Goal: Transaction & Acquisition: Book appointment/travel/reservation

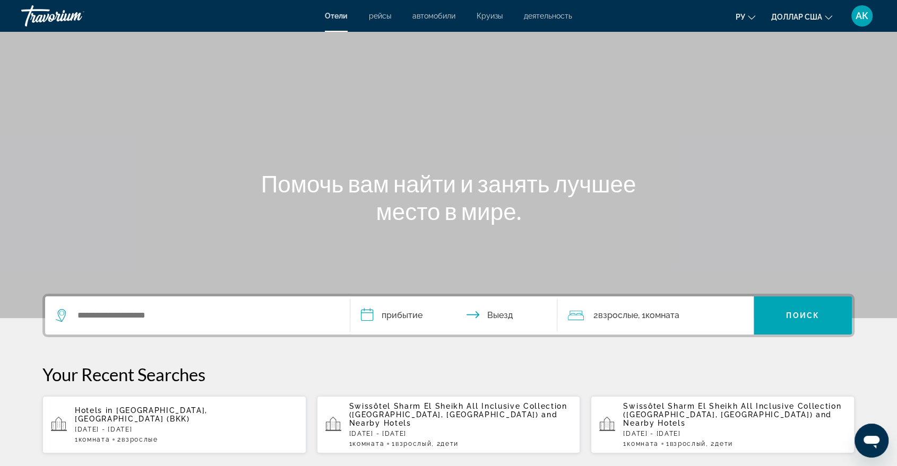
click at [88, 306] on div "Виджет поиска" at bounding box center [197, 316] width 283 height 38
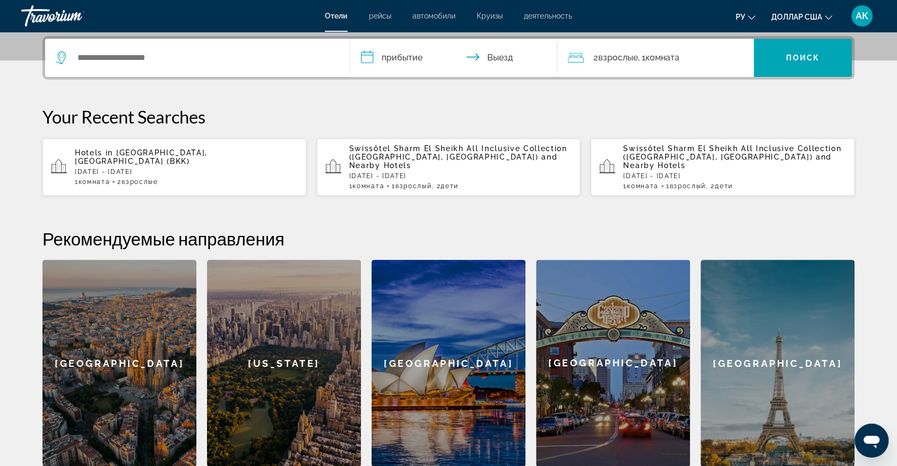
scroll to position [259, 0]
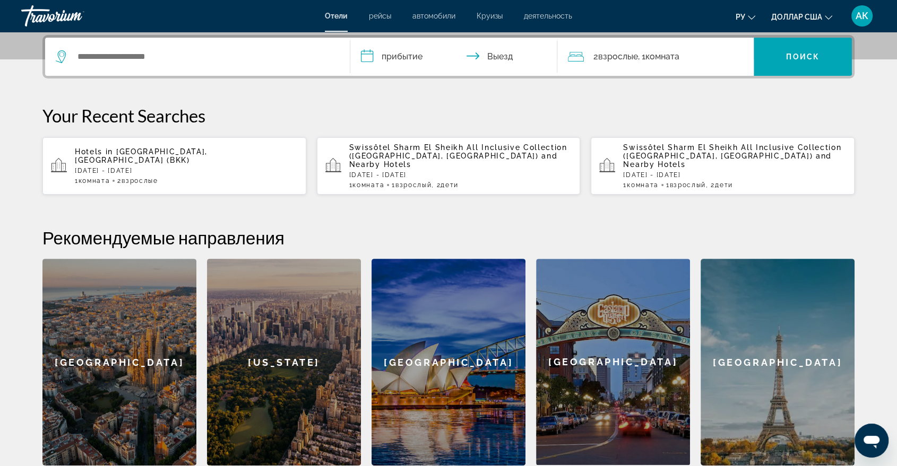
click at [85, 46] on div "Виджет поиска" at bounding box center [197, 57] width 283 height 38
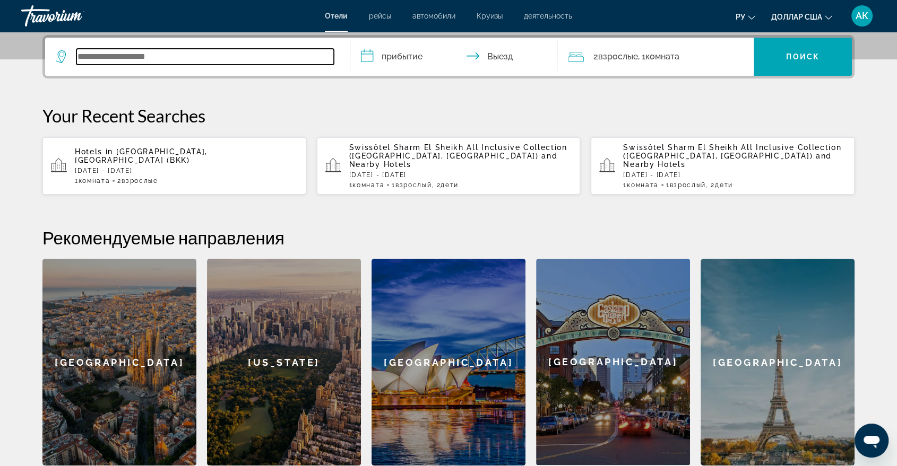
click at [81, 55] on input "Виджет поиска" at bounding box center [204, 57] width 257 height 16
click at [88, 58] on input "Виджет поиска" at bounding box center [204, 57] width 257 height 16
type input "*"
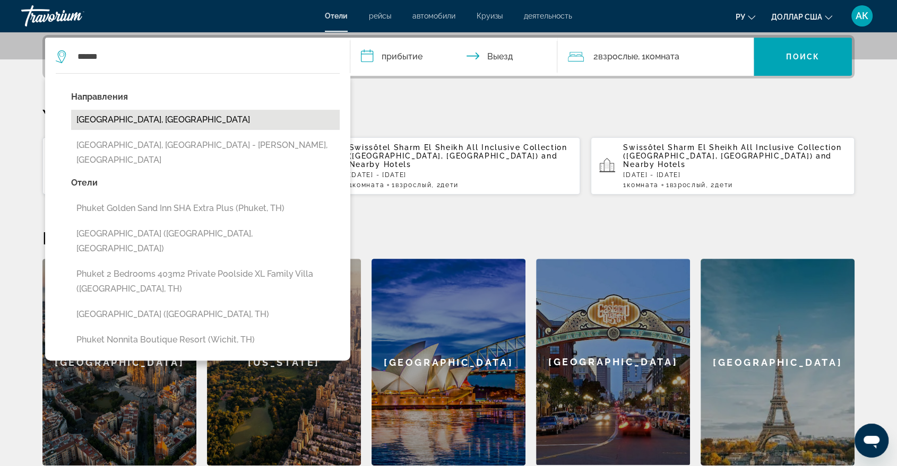
click at [135, 121] on button "[GEOGRAPHIC_DATA], [GEOGRAPHIC_DATA]" at bounding box center [205, 120] width 268 height 20
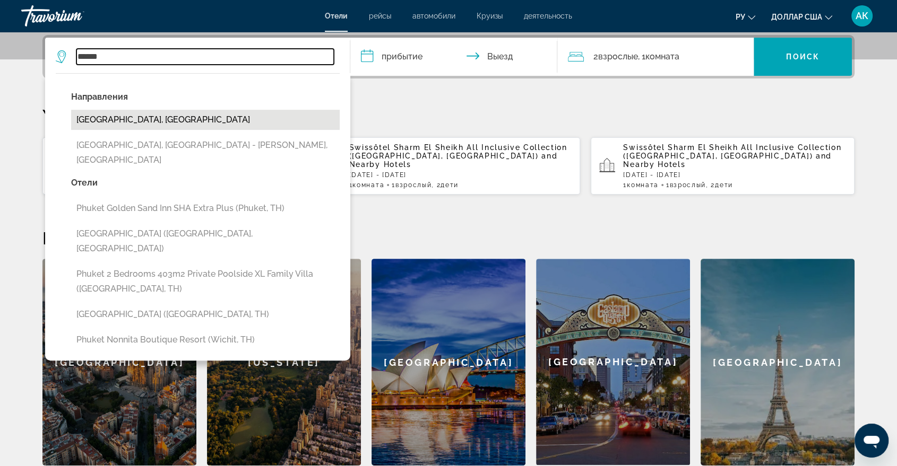
type input "**********"
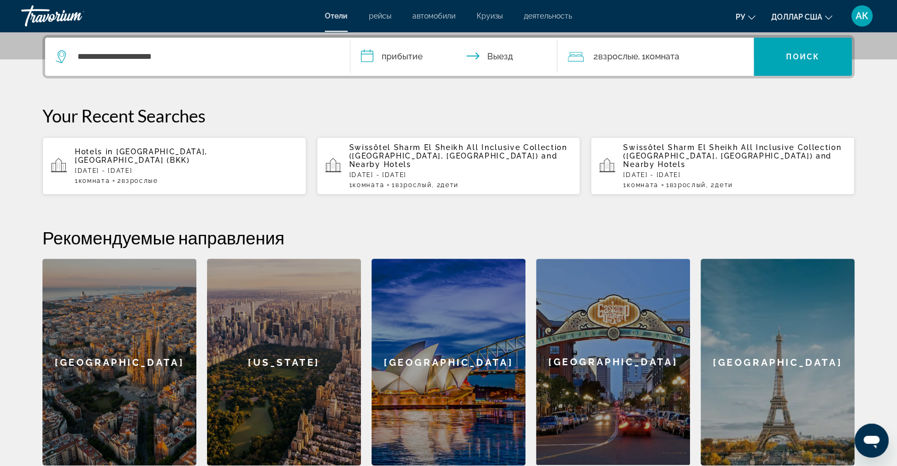
click at [370, 52] on input "**********" at bounding box center [455, 58] width 211 height 41
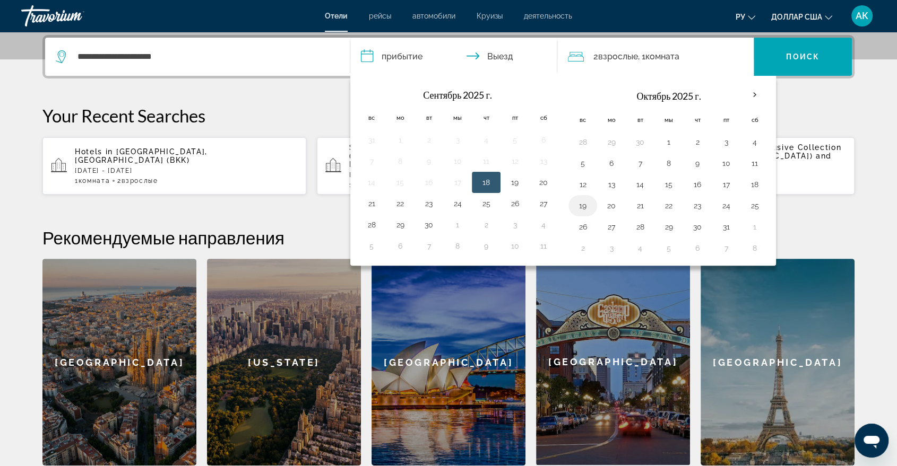
click at [583, 211] on button "19" at bounding box center [582, 205] width 17 height 15
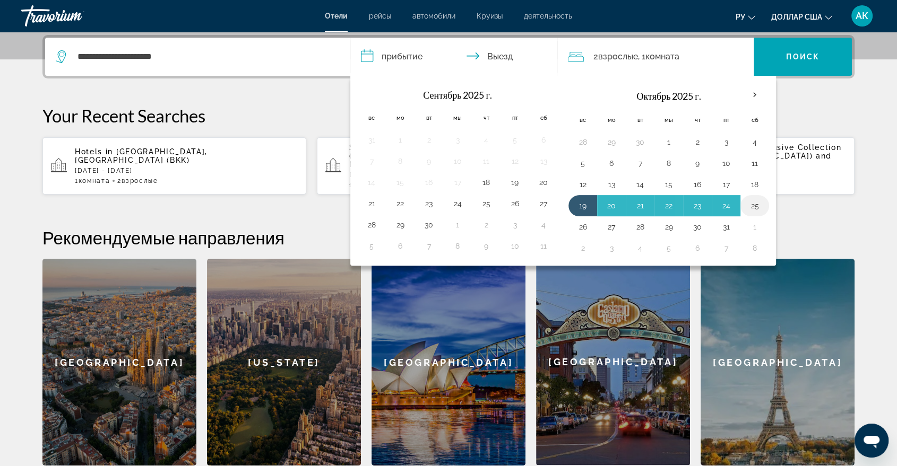
click at [756, 204] on button "25" at bounding box center [754, 205] width 17 height 15
type input "**********"
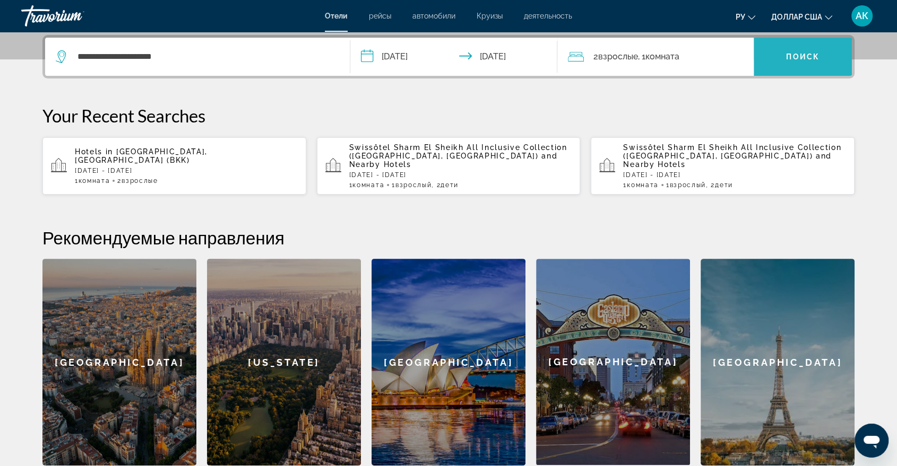
click at [789, 53] on font "Поиск" at bounding box center [802, 57] width 33 height 8
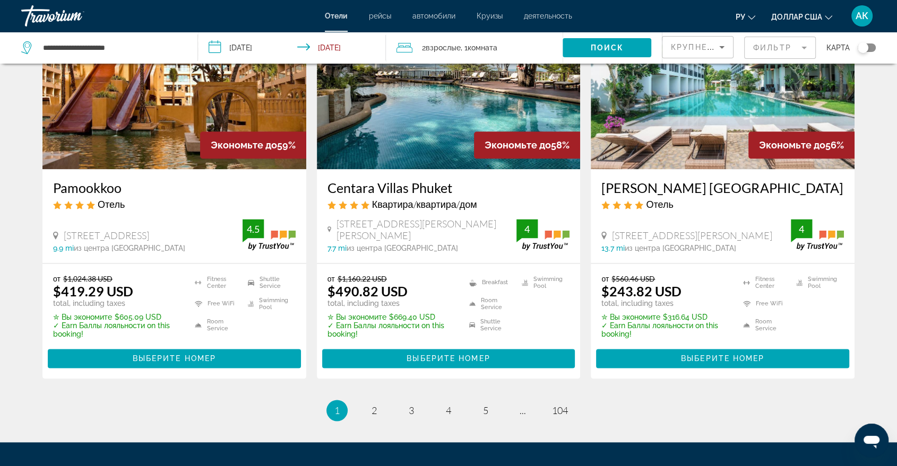
scroll to position [1344, 0]
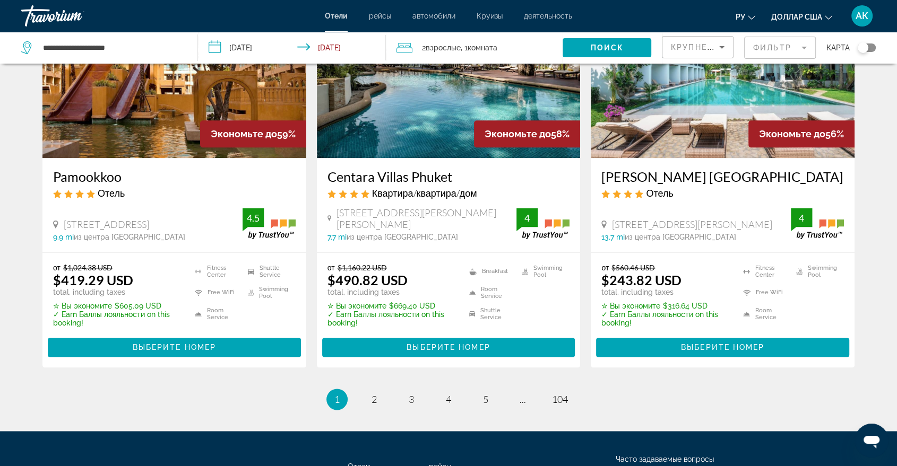
click at [497, 13] on font "Круизы" at bounding box center [489, 16] width 26 height 8
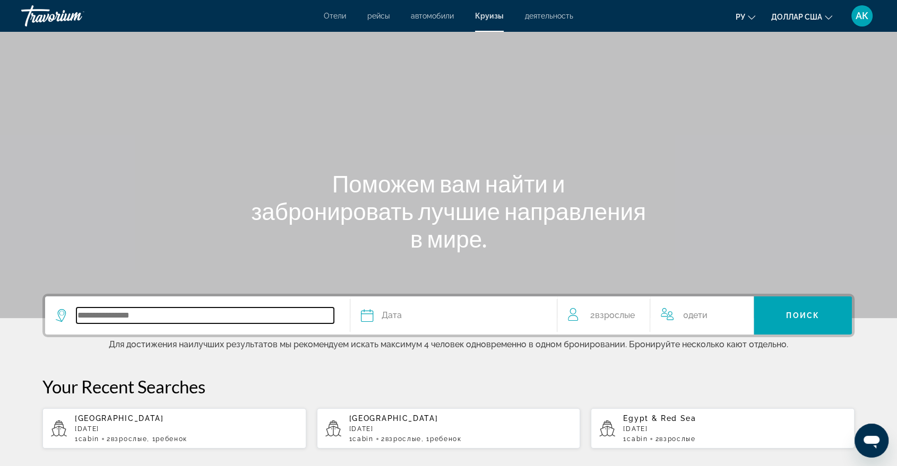
click at [114, 310] on input "Search widget" at bounding box center [204, 316] width 257 height 16
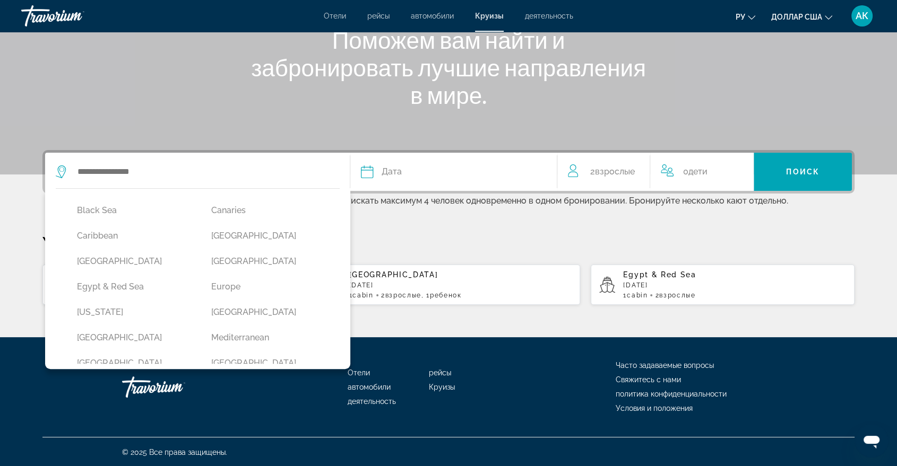
scroll to position [123, 0]
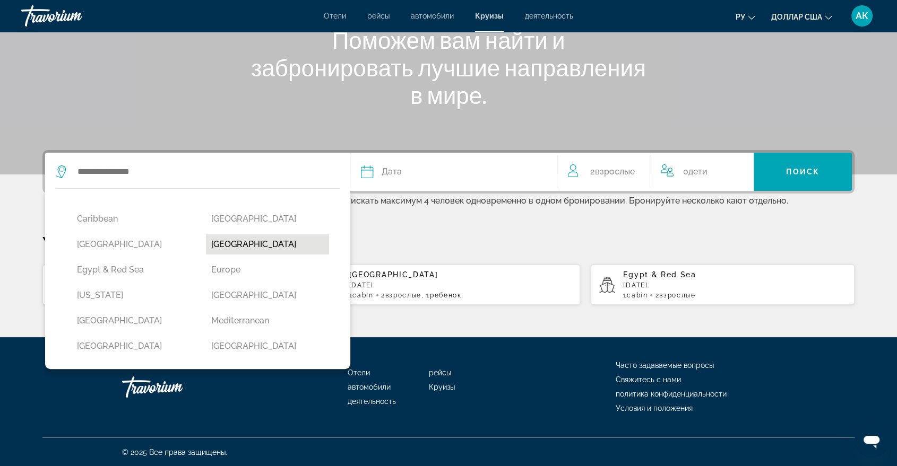
click at [278, 241] on button "[GEOGRAPHIC_DATA]" at bounding box center [268, 245] width 124 height 20
type input "**********"
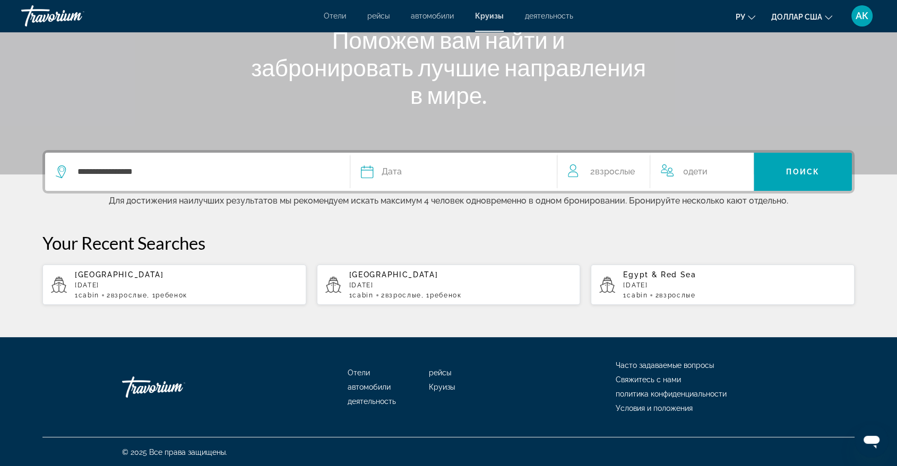
click at [365, 175] on icon "Search widget" at bounding box center [367, 172] width 13 height 13
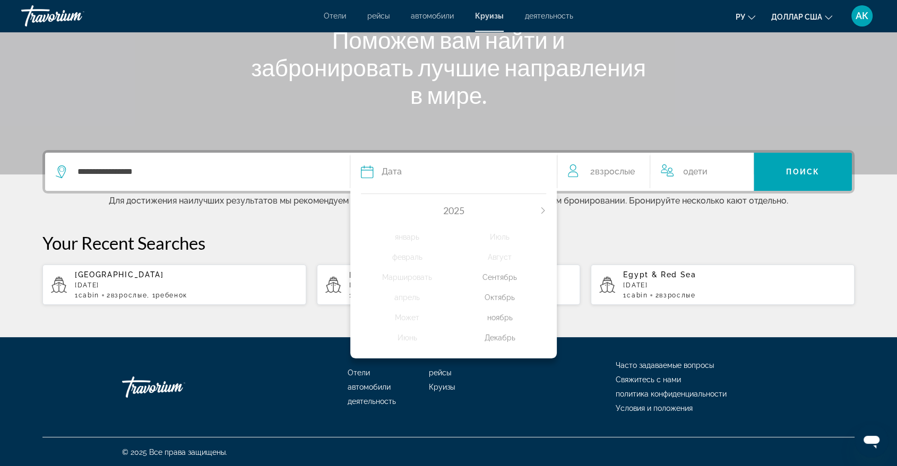
click at [503, 318] on div "ноябрь" at bounding box center [500, 317] width 93 height 19
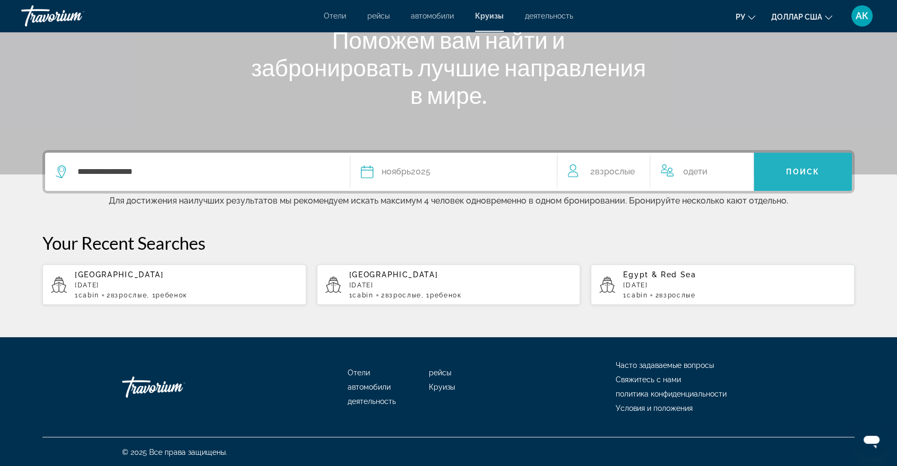
click at [787, 183] on span "Search widget" at bounding box center [802, 171] width 98 height 25
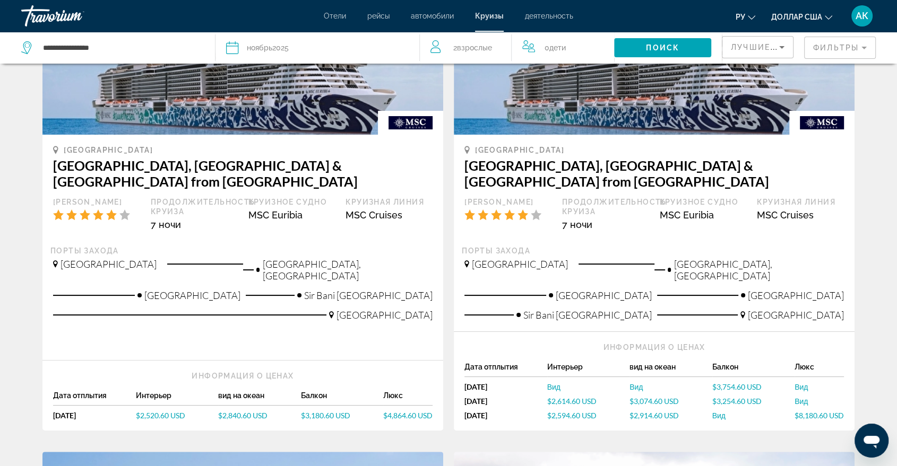
scroll to position [165, 0]
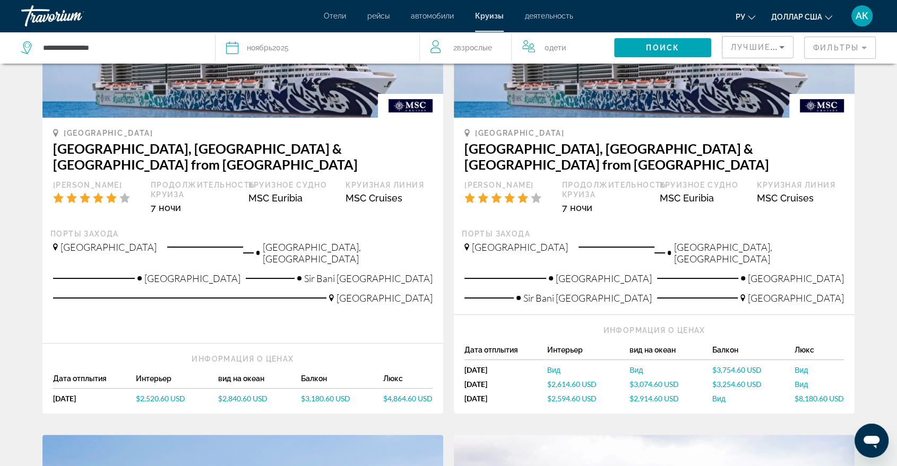
click at [157, 394] on span "$2,520.60 USD" at bounding box center [160, 398] width 49 height 9
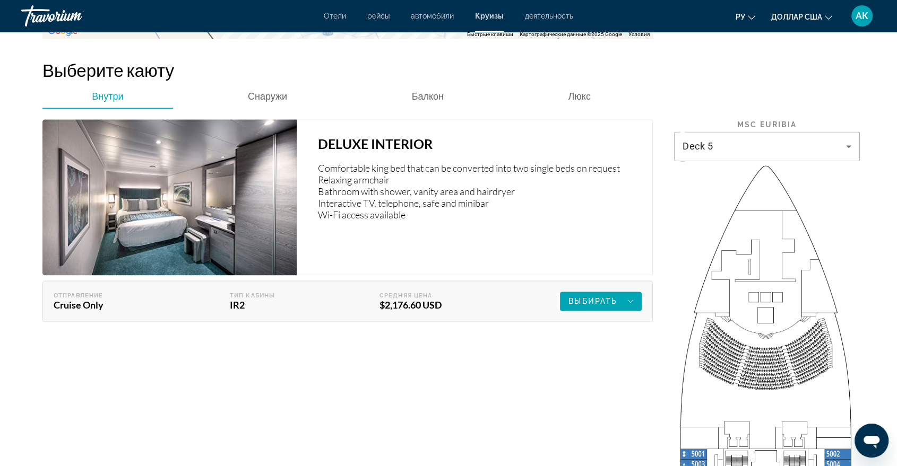
scroll to position [1438, 0]
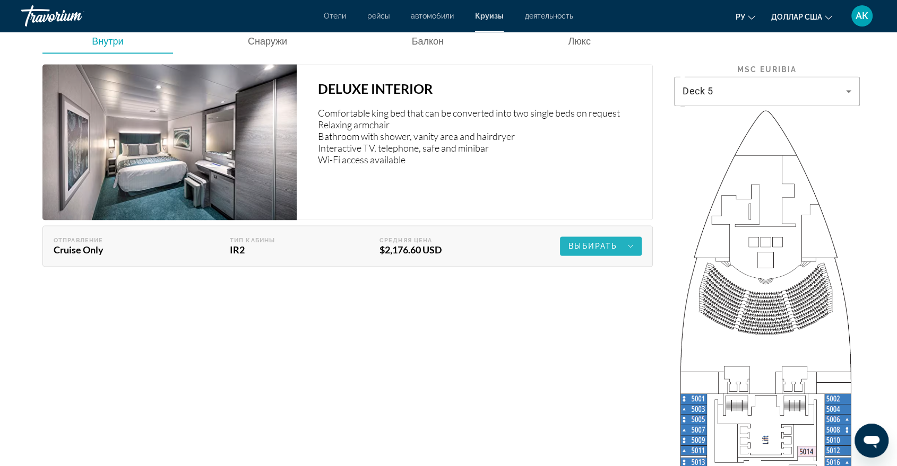
click at [594, 246] on span "Выбирать" at bounding box center [592, 246] width 49 height 8
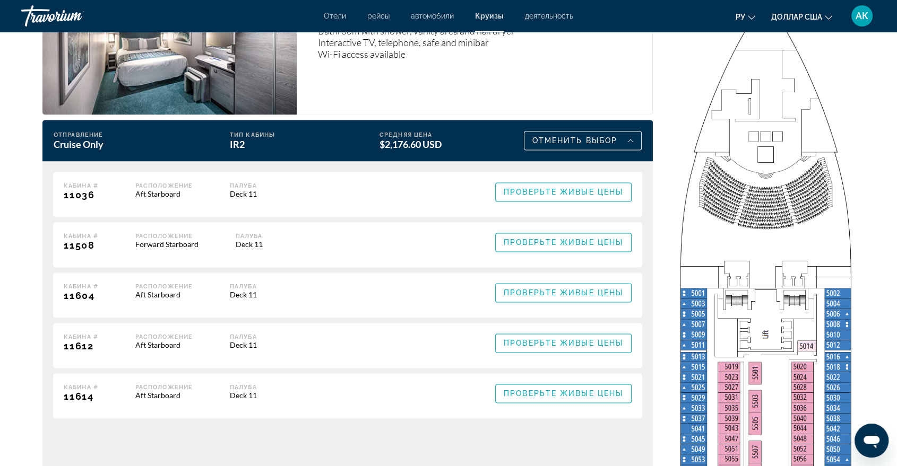
scroll to position [1542, 0]
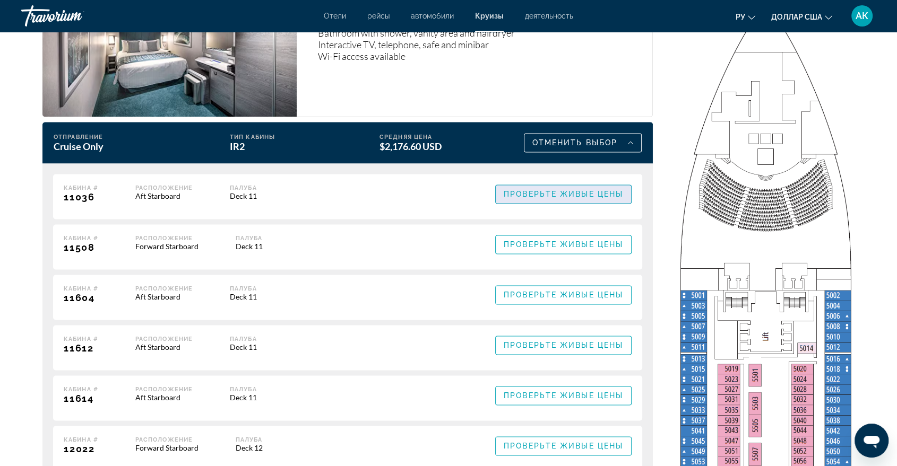
click at [570, 198] on span "Проверьте живые цены" at bounding box center [563, 194] width 119 height 8
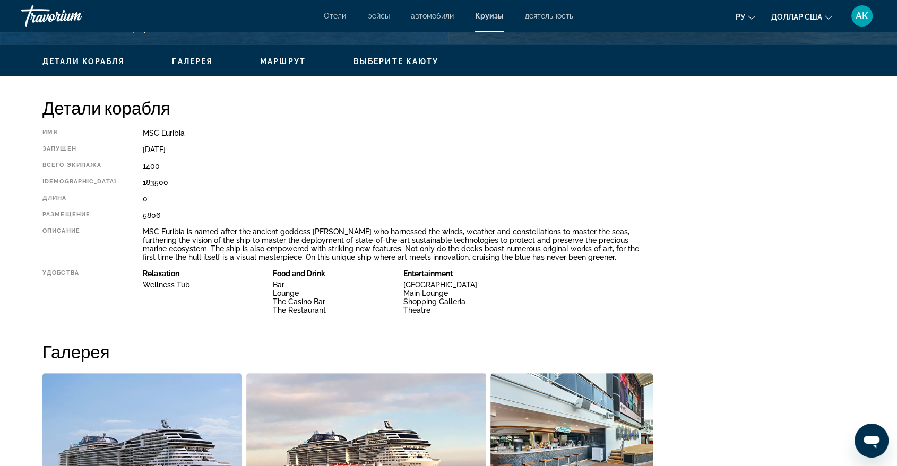
scroll to position [283, 0]
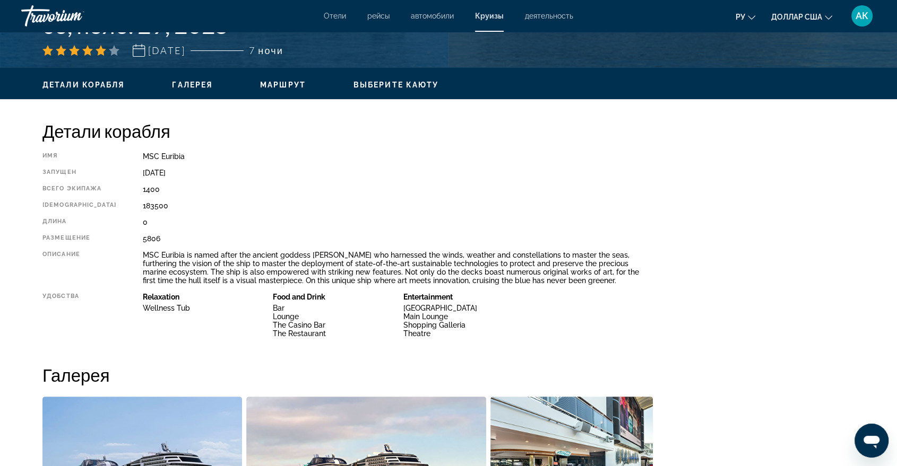
click at [191, 81] on span "Галерея" at bounding box center [192, 85] width 40 height 8
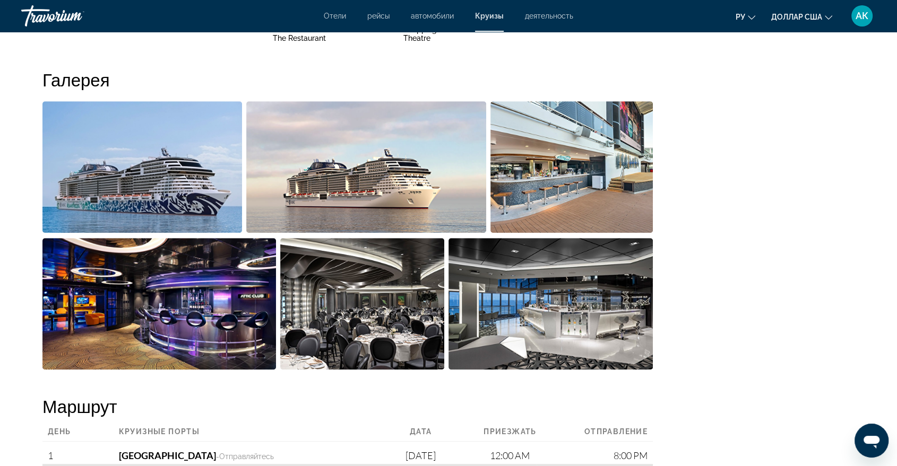
scroll to position [584, 0]
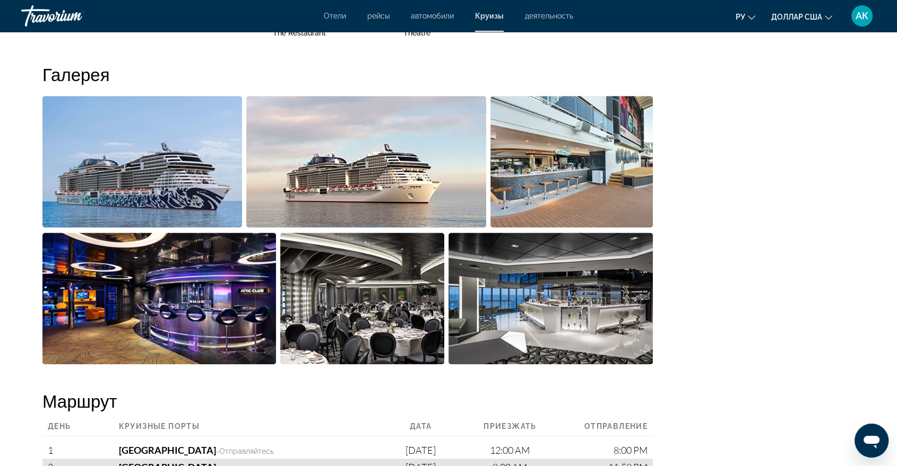
click at [373, 16] on font "рейсы" at bounding box center [378, 16] width 22 height 8
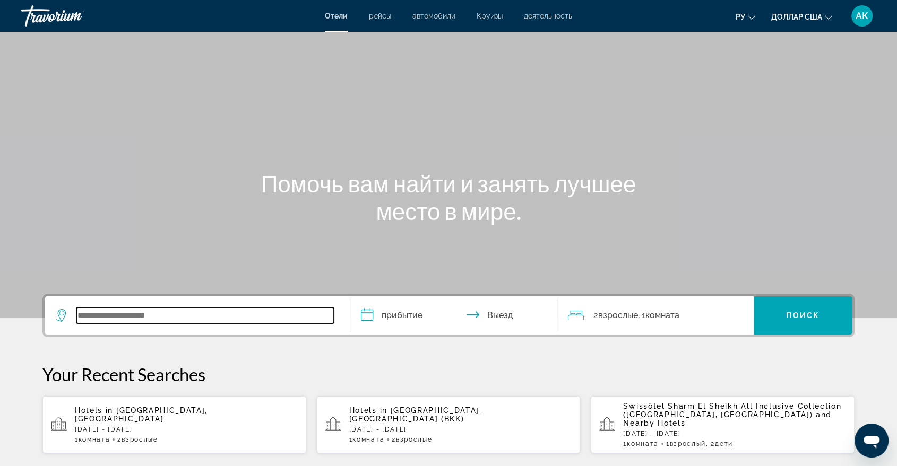
click at [94, 315] on input "Виджет поиска" at bounding box center [204, 316] width 257 height 16
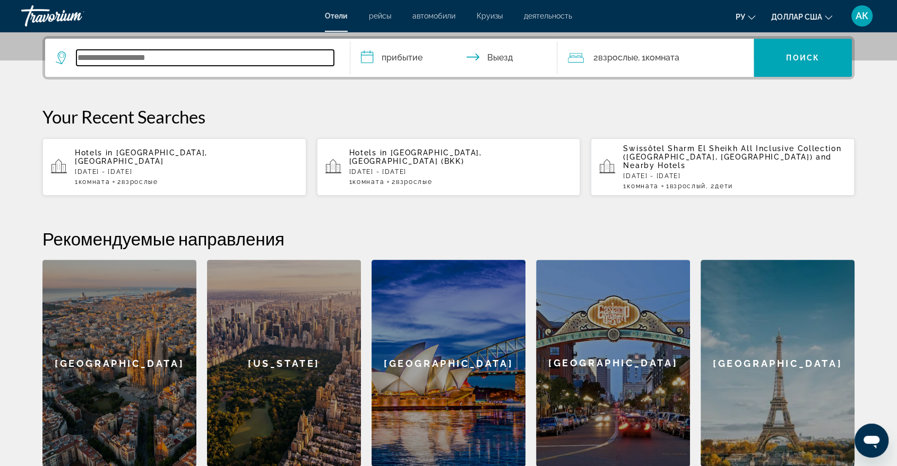
scroll to position [259, 0]
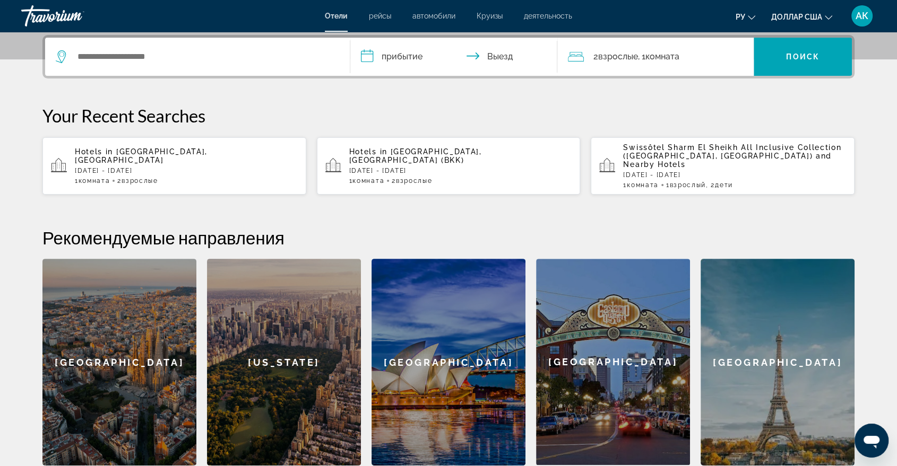
click at [331, 14] on font "Отели" at bounding box center [336, 16] width 23 height 8
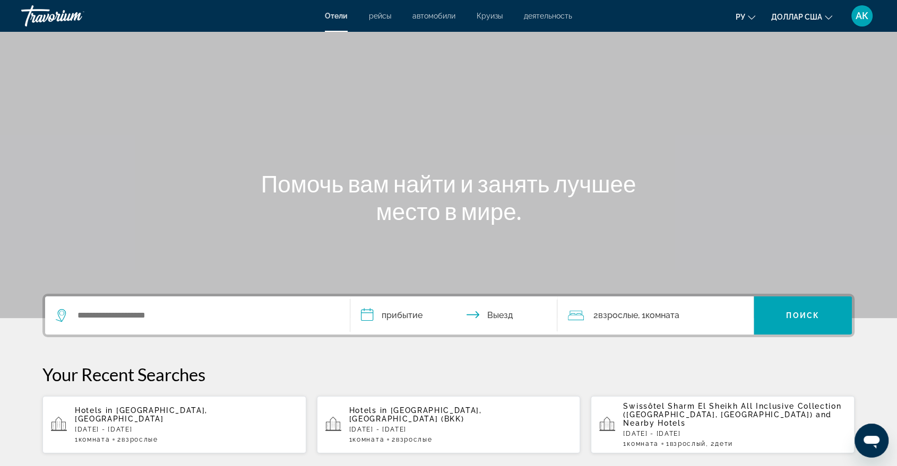
click at [378, 15] on font "рейсы" at bounding box center [380, 16] width 22 height 8
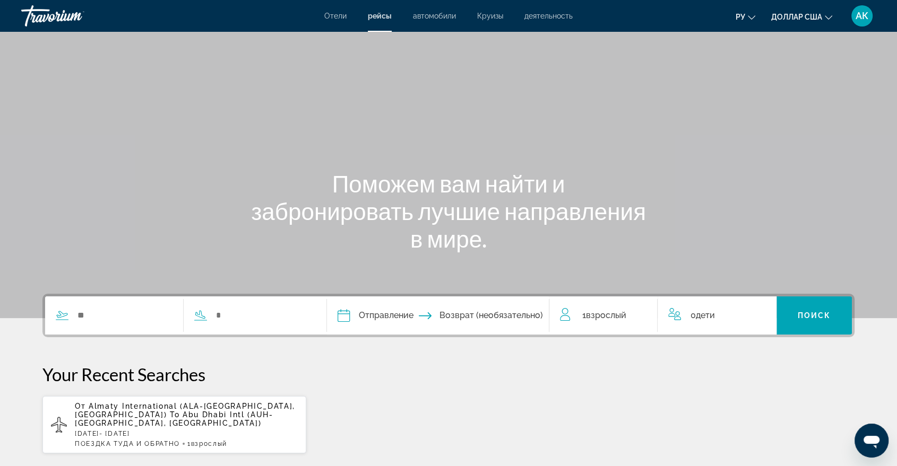
click at [437, 18] on font "автомобили" at bounding box center [434, 16] width 43 height 8
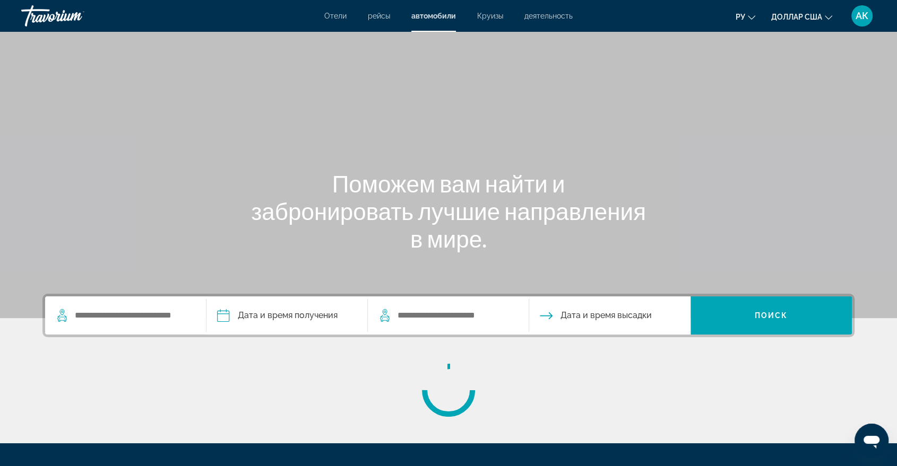
click at [488, 20] on link "Круизы" at bounding box center [490, 16] width 26 height 8
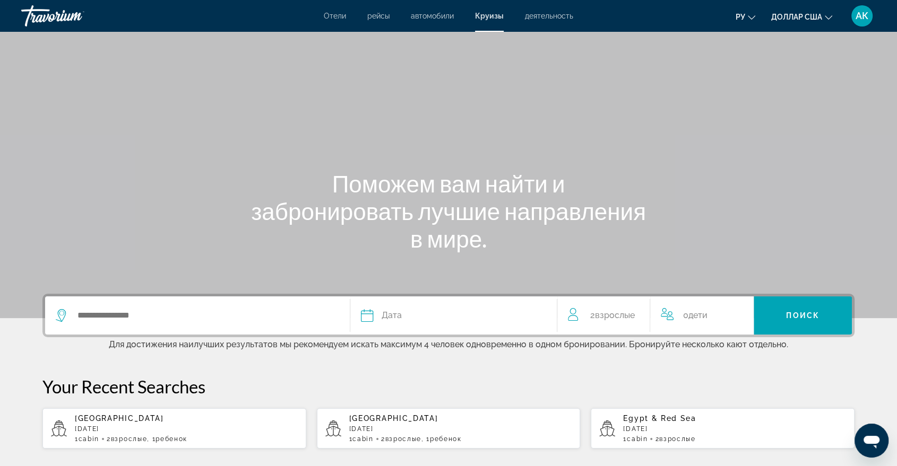
click at [541, 16] on font "деятельность" at bounding box center [549, 16] width 48 height 8
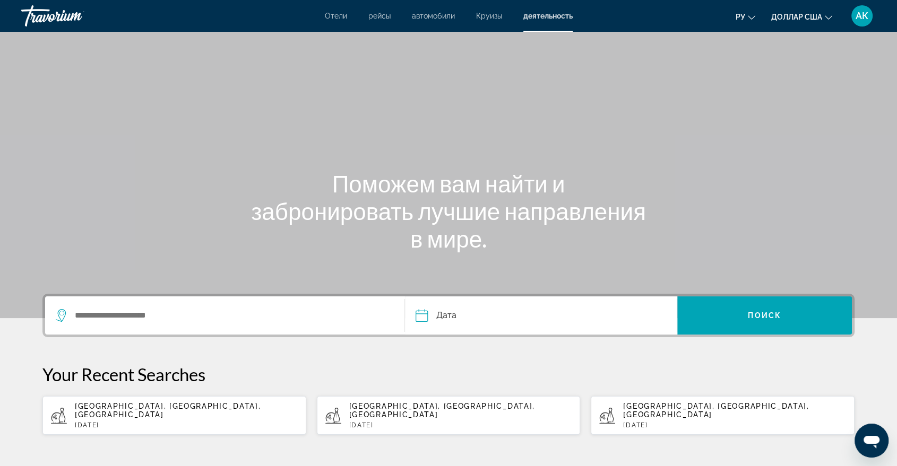
click at [328, 17] on font "Отели" at bounding box center [336, 16] width 22 height 8
